Goal: Task Accomplishment & Management: Use online tool/utility

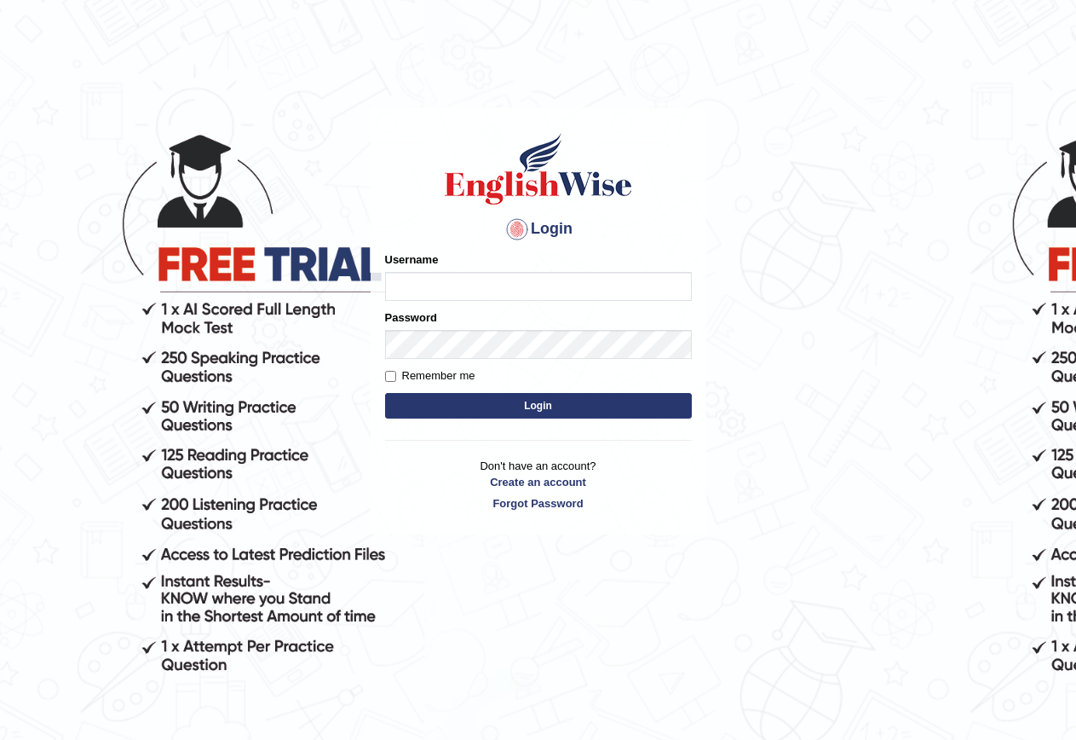
click at [506, 283] on input "Username" at bounding box center [538, 286] width 307 height 29
type input "abhiew"
click at [476, 396] on button "Login" at bounding box center [538, 406] width 307 height 26
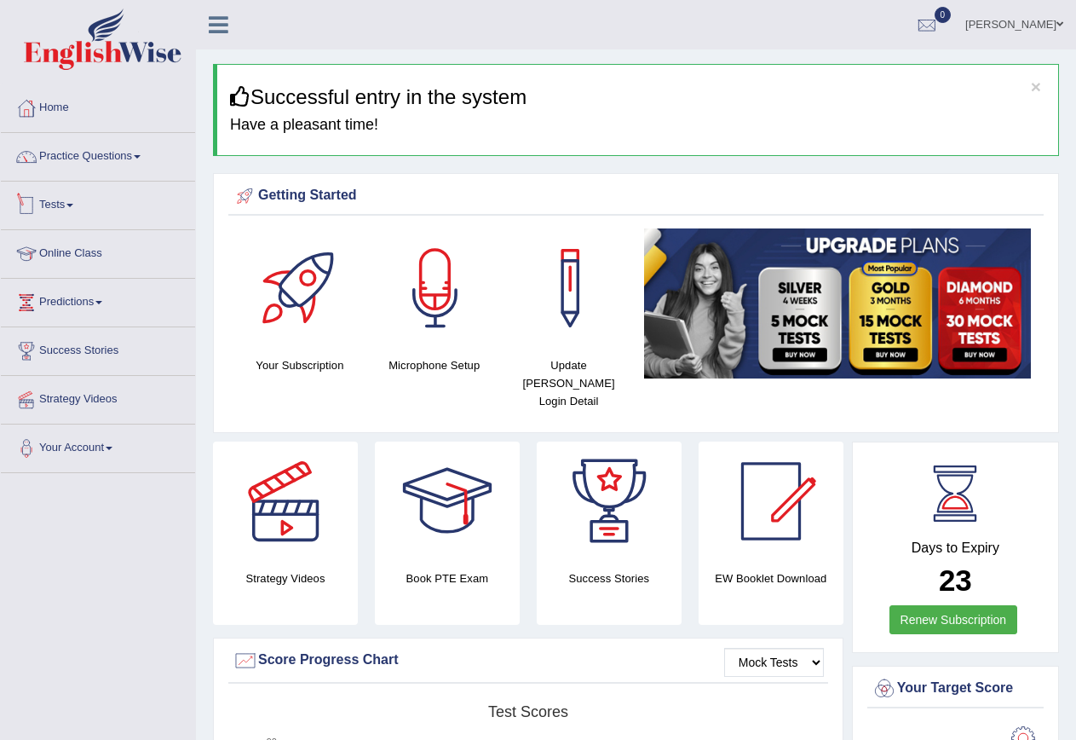
click at [62, 199] on link "Tests" at bounding box center [98, 203] width 194 height 43
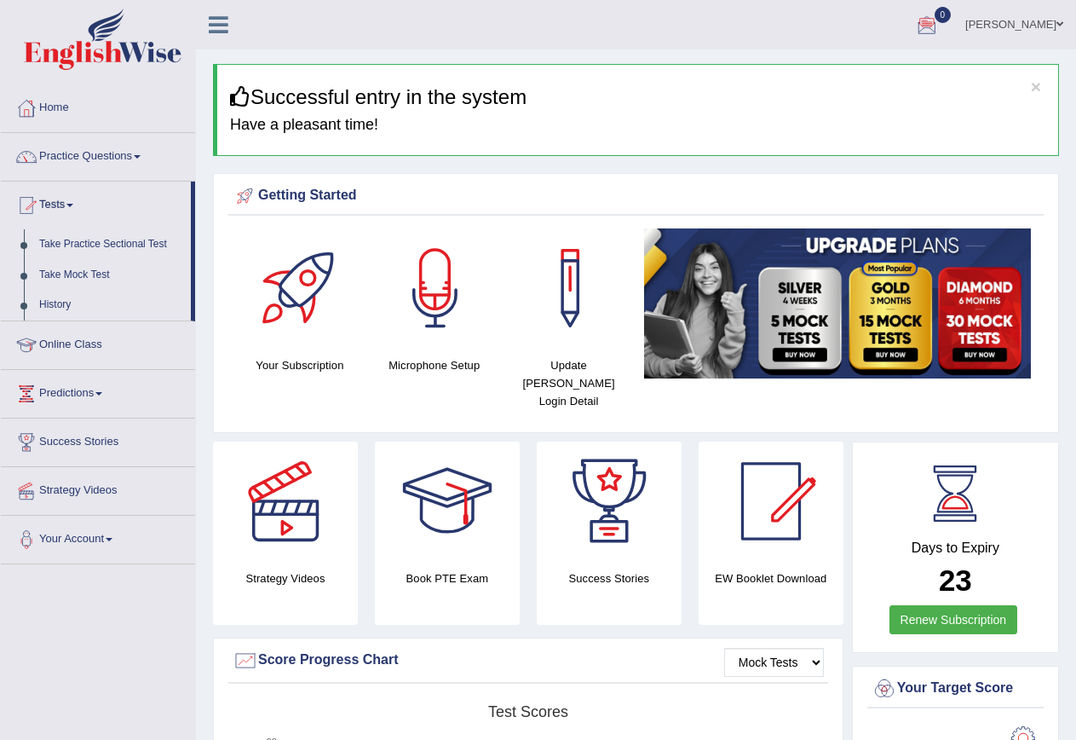
click at [133, 155] on link "Practice Questions" at bounding box center [98, 154] width 194 height 43
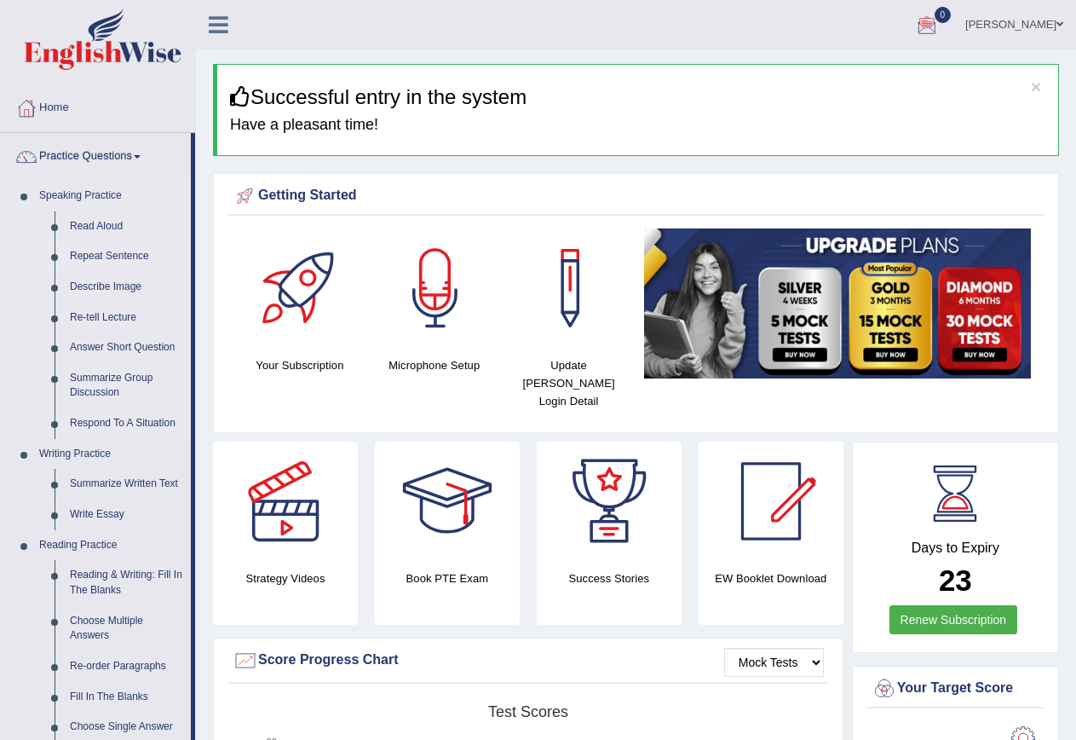
click at [115, 261] on link "Repeat Sentence" at bounding box center [126, 256] width 129 height 31
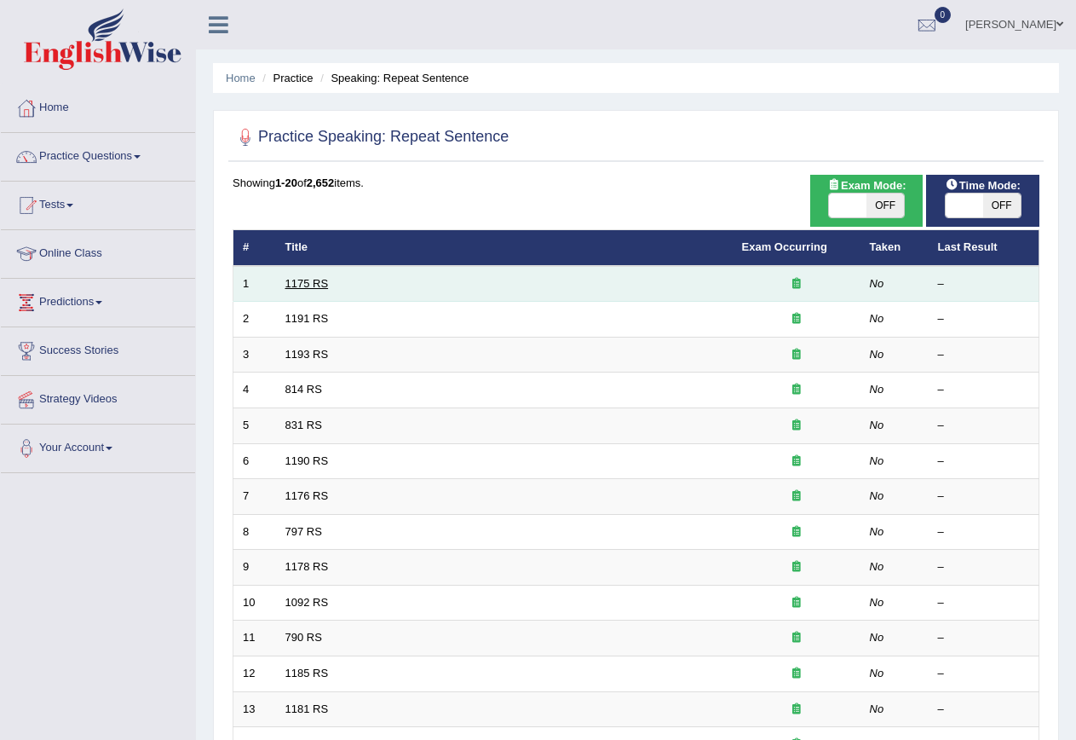
click at [297, 279] on link "1175 RS" at bounding box center [306, 283] width 43 height 13
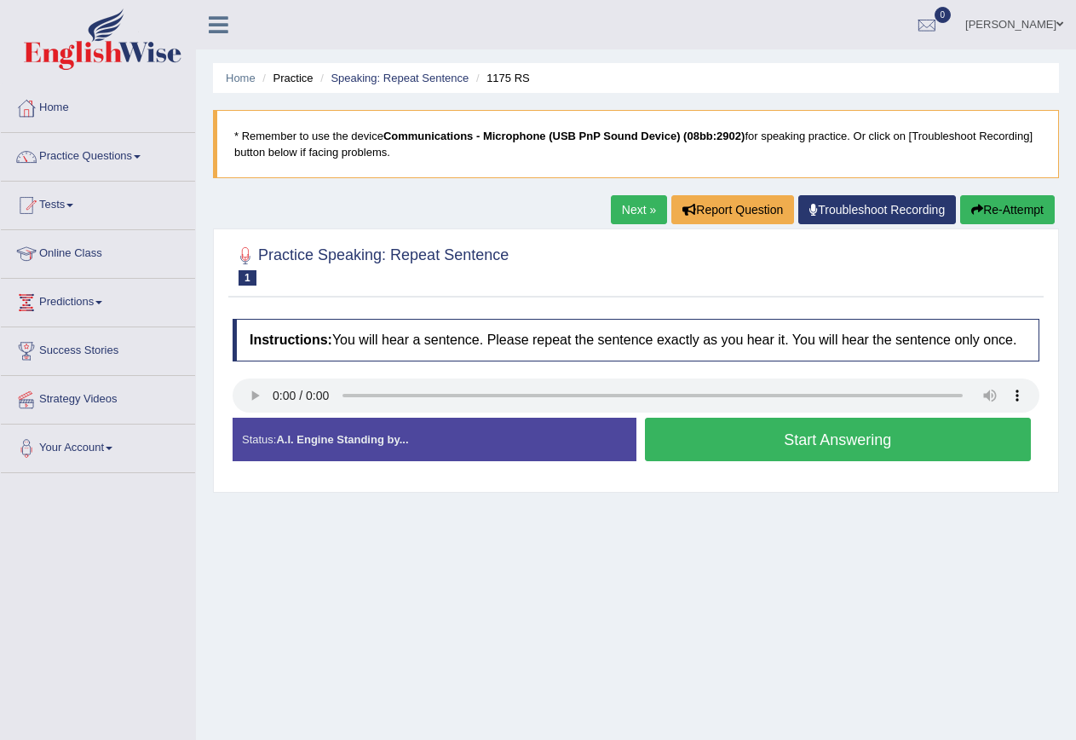
click at [925, 438] on button "Start Answering" at bounding box center [838, 439] width 387 height 43
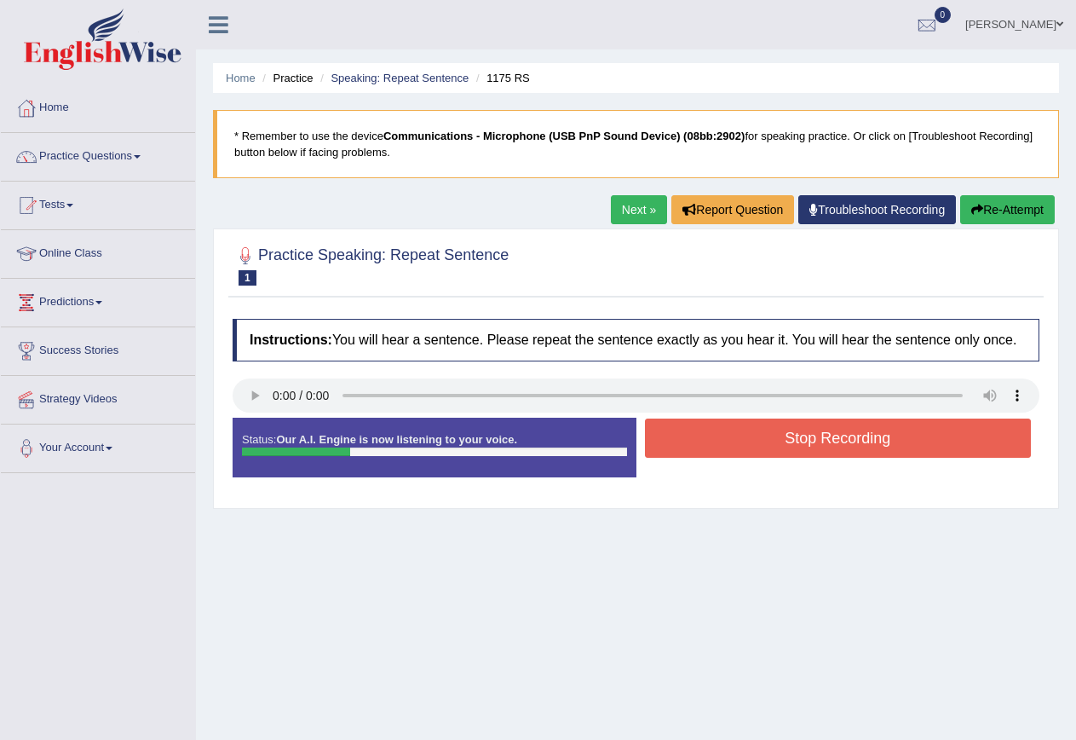
click at [925, 438] on button "Stop Recording" at bounding box center [838, 437] width 387 height 39
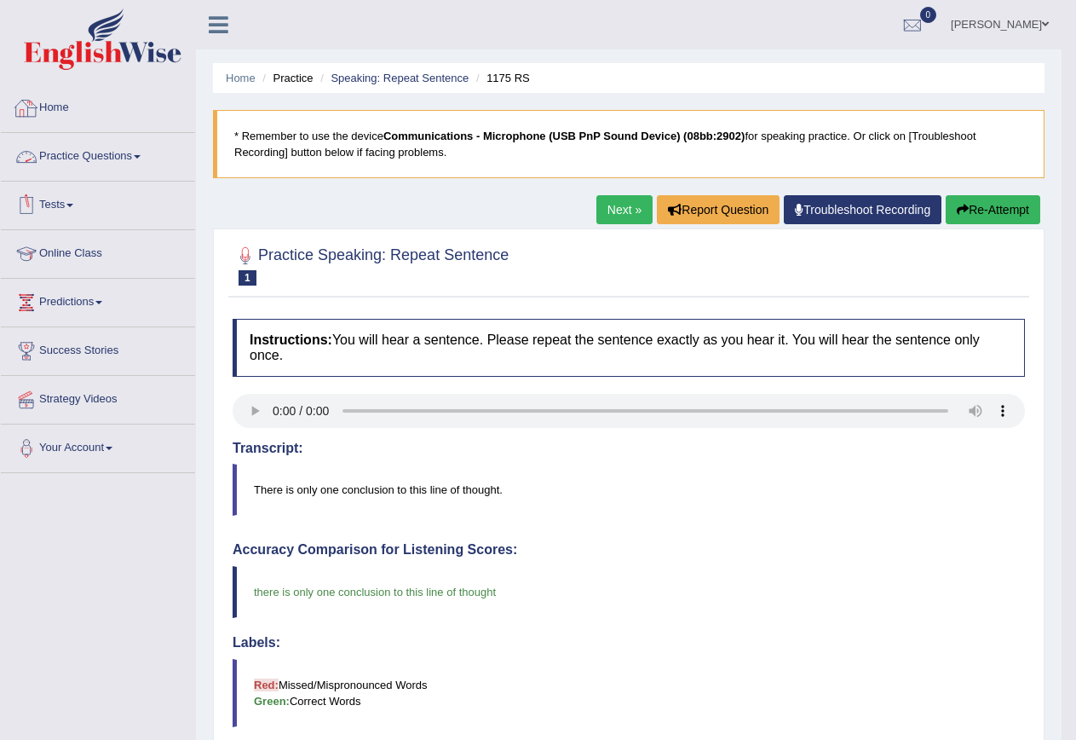
click at [73, 197] on link "Tests" at bounding box center [98, 203] width 194 height 43
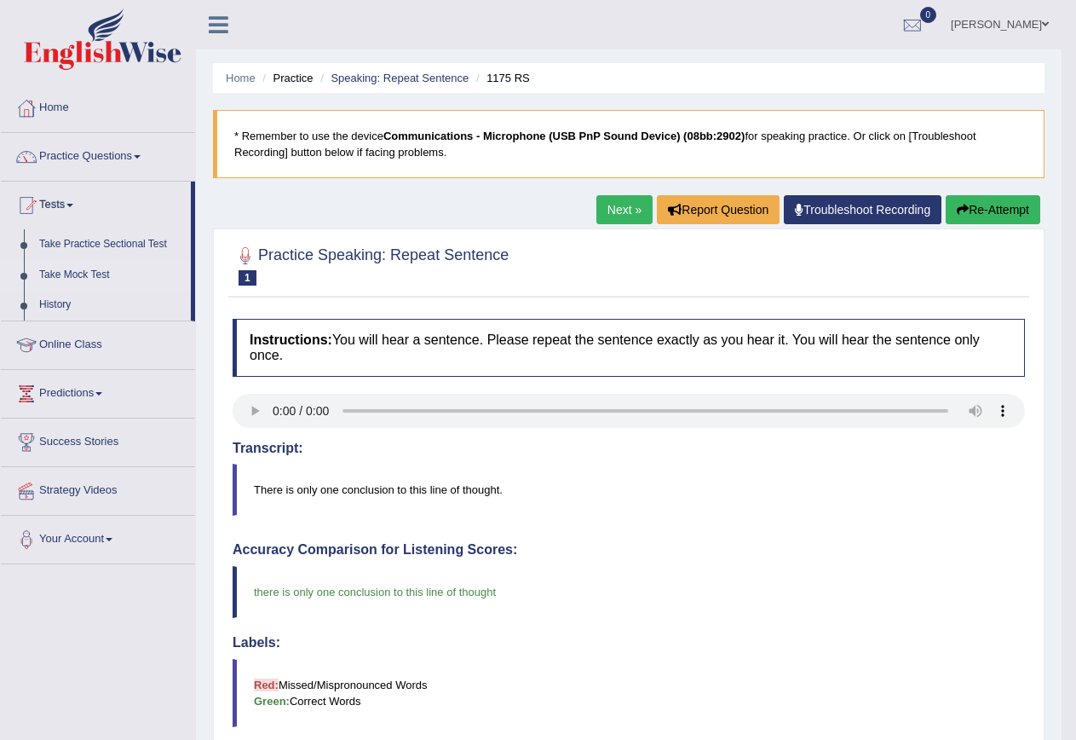
click at [70, 271] on link "Take Mock Test" at bounding box center [111, 275] width 159 height 31
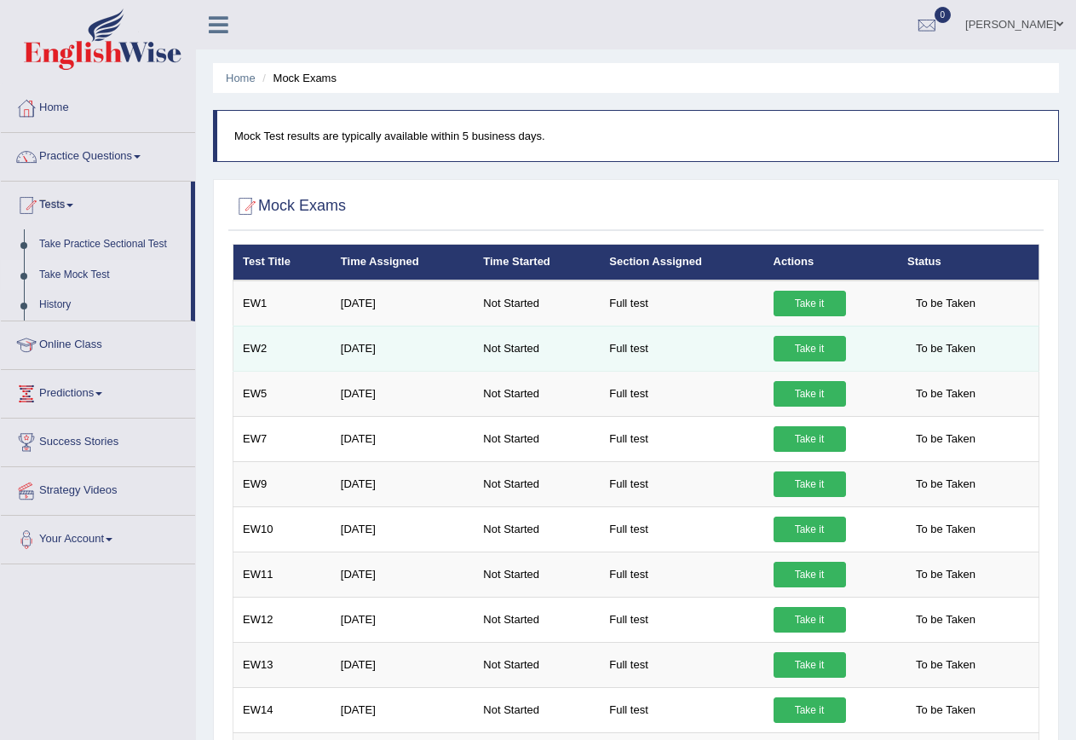
click at [816, 346] on link "Take it" at bounding box center [810, 349] width 72 height 26
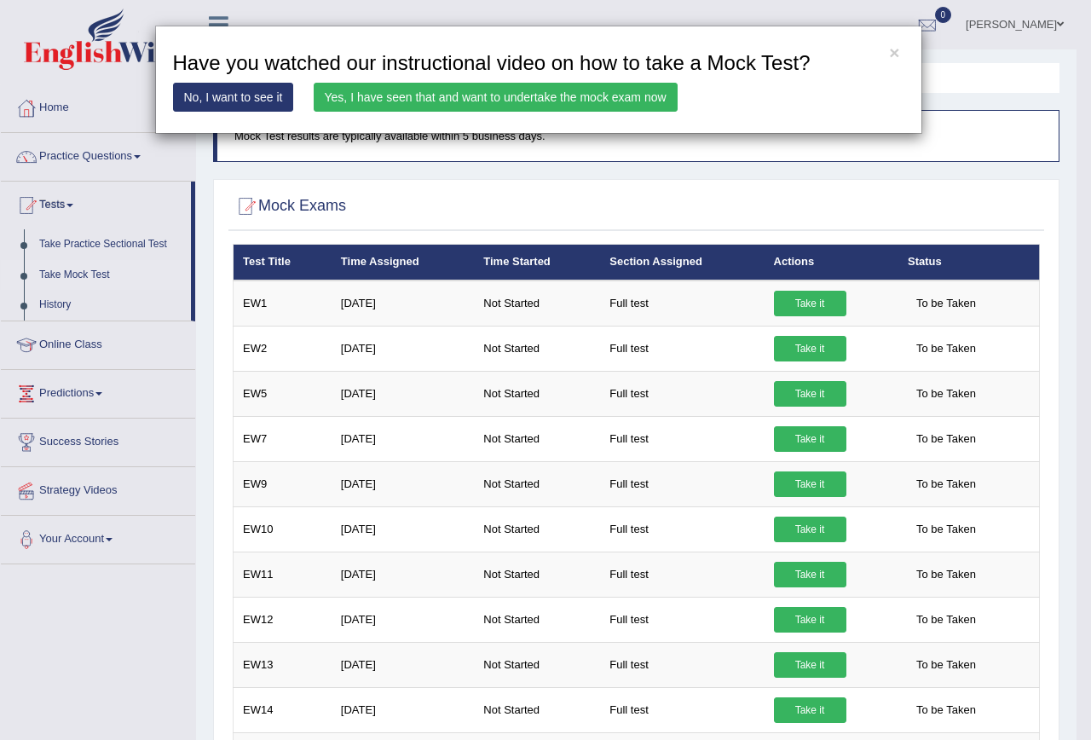
click at [478, 96] on link "Yes, I have seen that and want to undertake the mock exam now" at bounding box center [496, 97] width 364 height 29
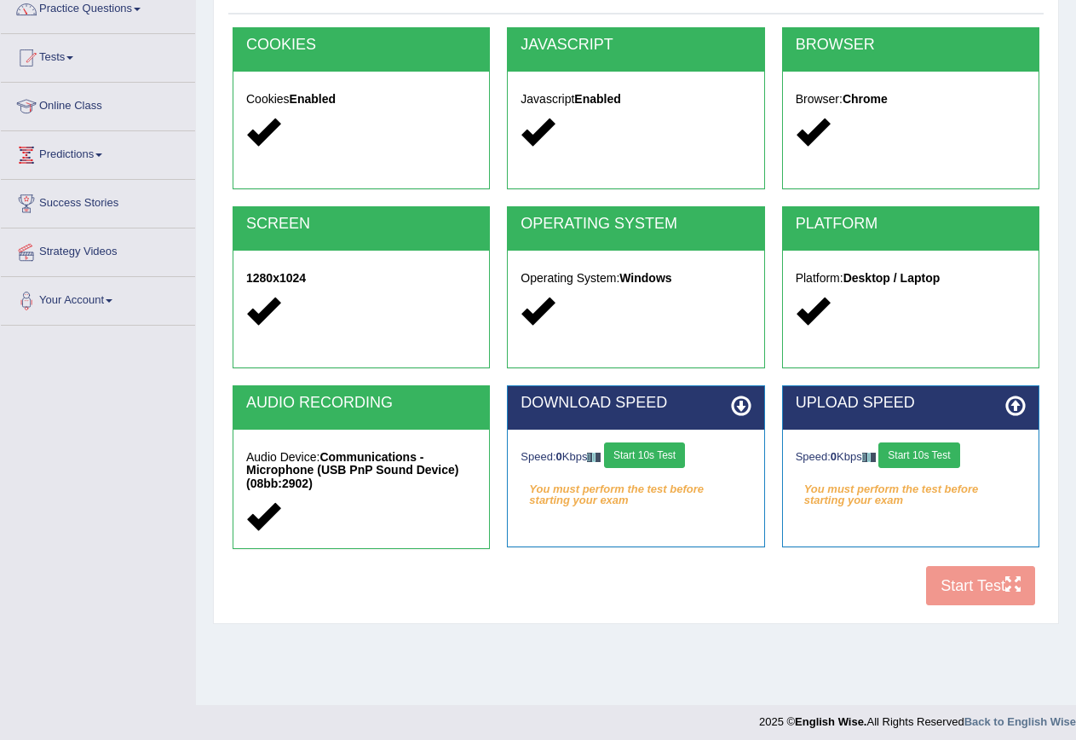
scroll to position [155, 0]
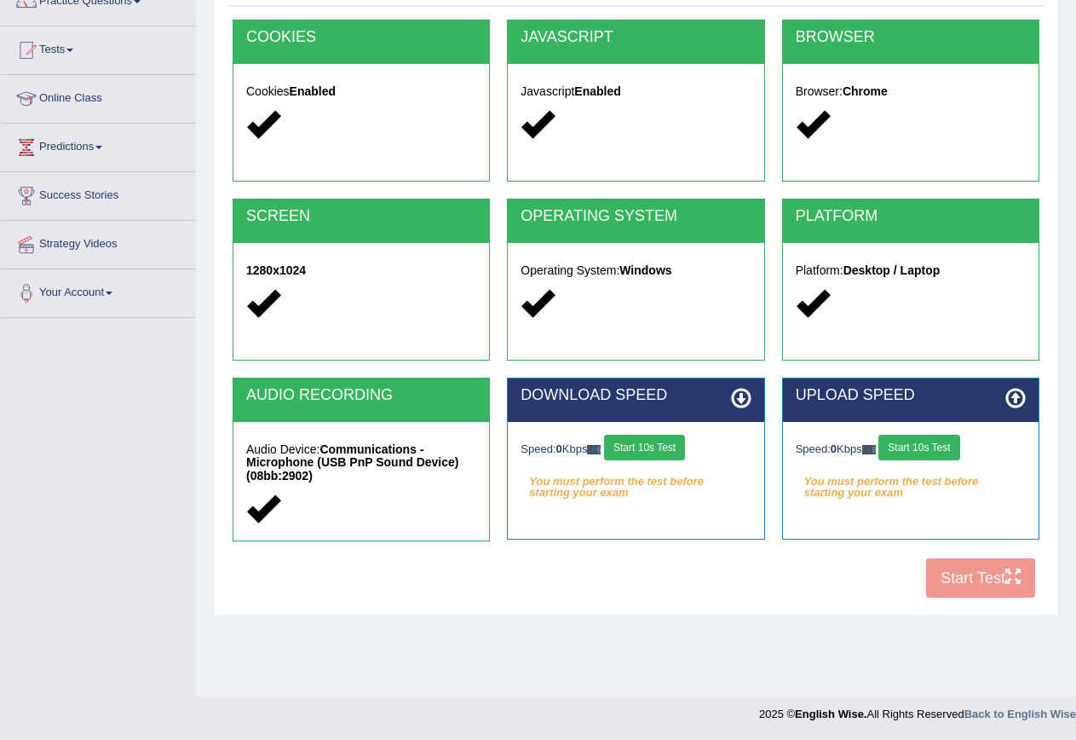
click at [662, 448] on button "Start 10s Test" at bounding box center [644, 448] width 81 height 26
click at [662, 448] on button "Start 10s Test" at bounding box center [663, 448] width 81 height 26
click at [662, 448] on button "Start 10s Test" at bounding box center [669, 448] width 81 height 26
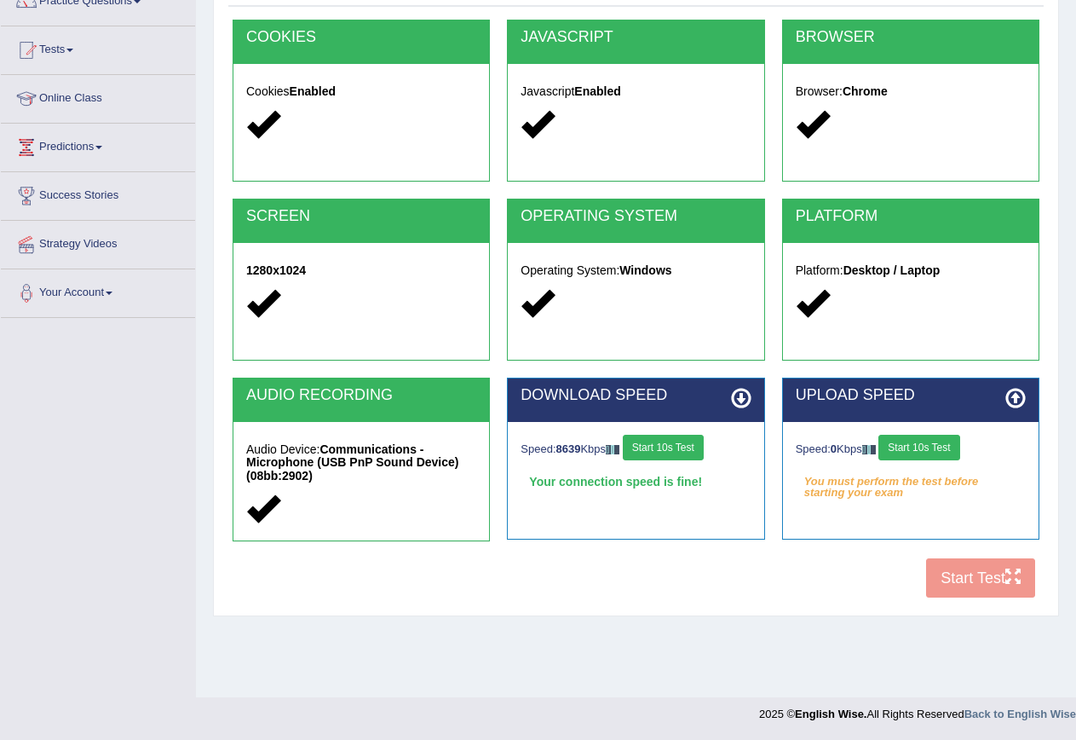
click at [662, 448] on button "Start 10s Test" at bounding box center [663, 448] width 81 height 26
click at [662, 448] on button "Start 10s Test" at bounding box center [669, 448] width 81 height 26
click at [937, 437] on button "Start 10s Test" at bounding box center [919, 448] width 81 height 26
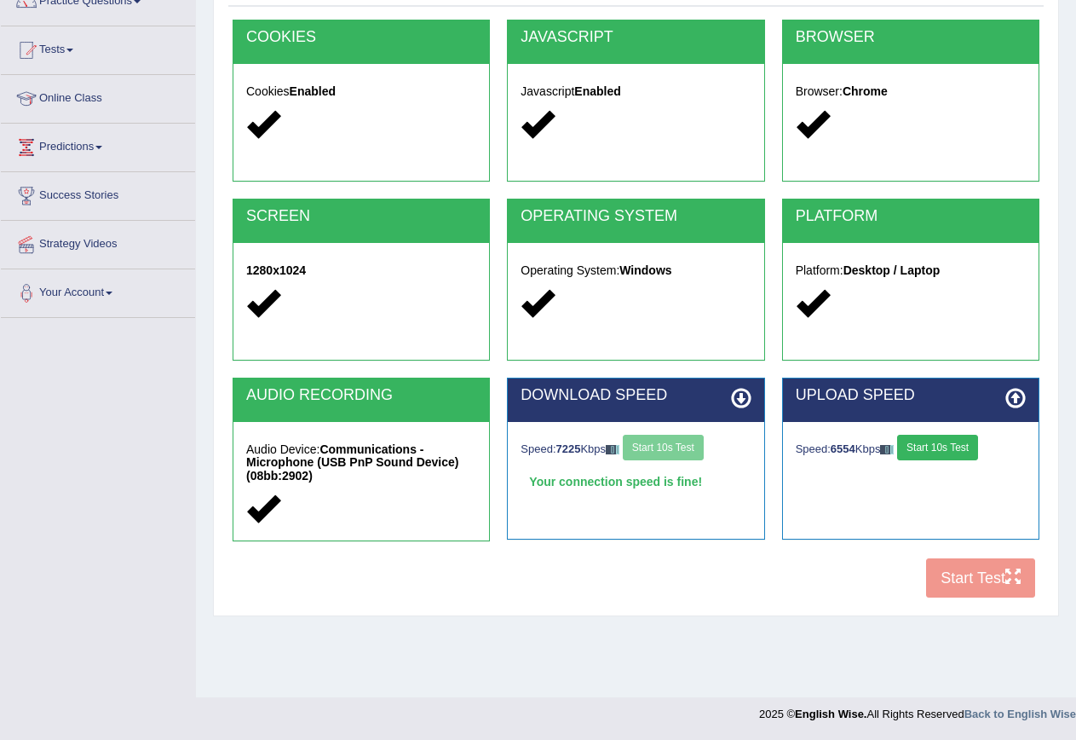
click at [926, 457] on button "Start 10s Test" at bounding box center [937, 448] width 81 height 26
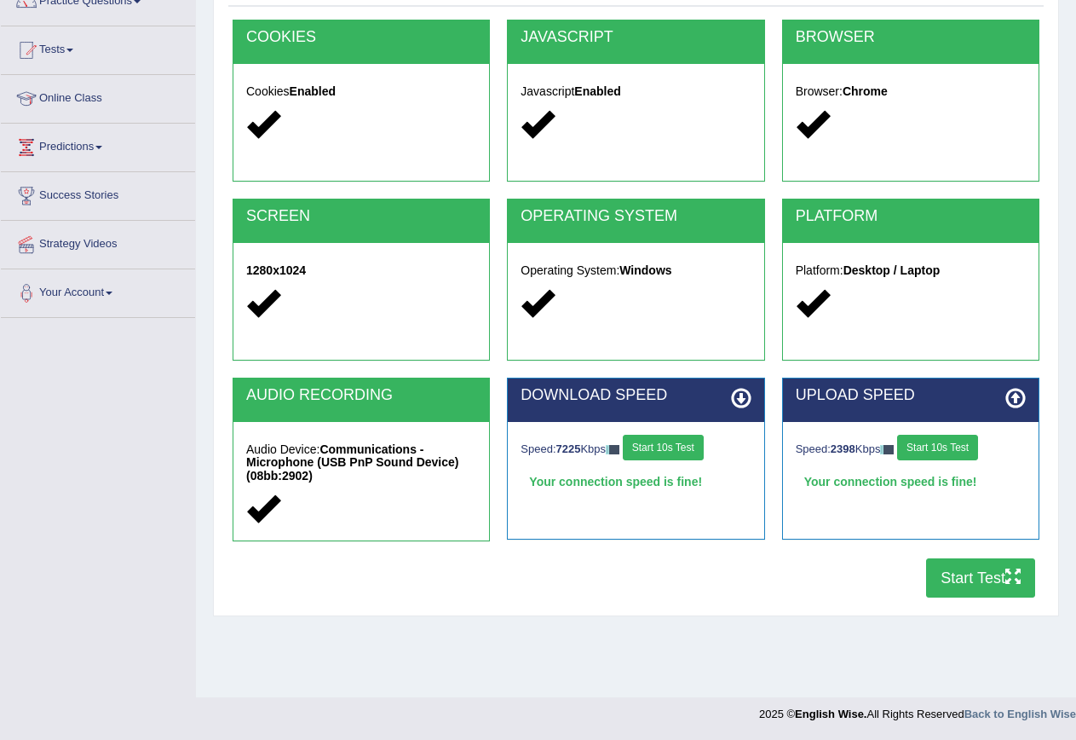
click at [947, 443] on button "Start 10s Test" at bounding box center [937, 448] width 81 height 26
click at [963, 574] on button "Start Test" at bounding box center [980, 577] width 109 height 39
